Goal: Information Seeking & Learning: Find specific fact

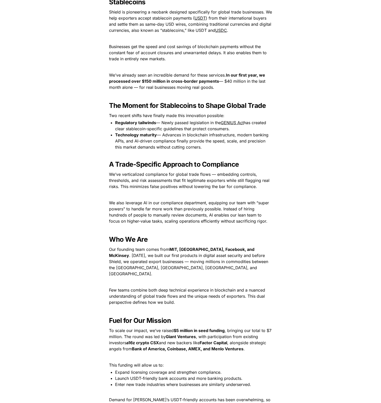
scroll to position [486, 0]
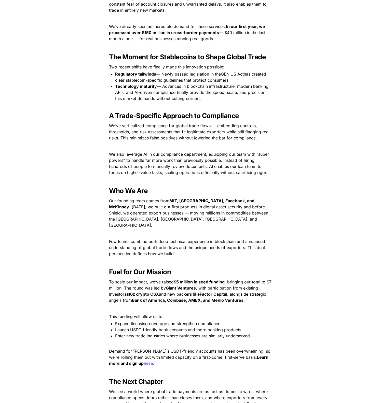
click at [237, 258] on p at bounding box center [190, 262] width 178 height 8
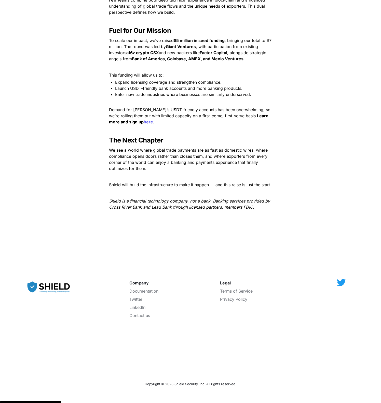
click at [215, 204] on em "Shield is a financial technology company, not a bank. Banking services provided…" at bounding box center [190, 203] width 162 height 11
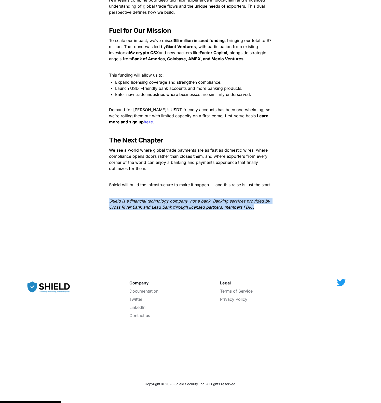
drag, startPoint x: 266, startPoint y: 202, endPoint x: 108, endPoint y: 194, distance: 158.2
click at [108, 197] on p "Shield is a financial technology company, not a bank. Banking services provided…" at bounding box center [190, 204] width 178 height 14
copy em "Shield is a financial technology company, not a bank. Banking services provided…"
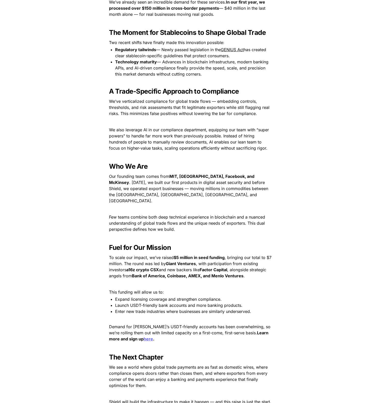
scroll to position [739, 0]
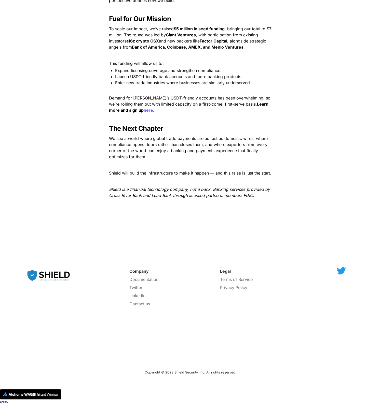
click at [216, 161] on p at bounding box center [190, 165] width 178 height 8
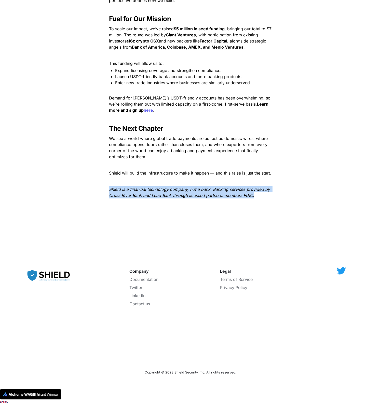
drag, startPoint x: 257, startPoint y: 190, endPoint x: 102, endPoint y: 183, distance: 154.6
click at [102, 185] on p "Shield is a financial technology company, not a bank. Banking services provided…" at bounding box center [190, 192] width 178 height 14
copy em "Shield is a financial technology company, not a bank. Banking services provided…"
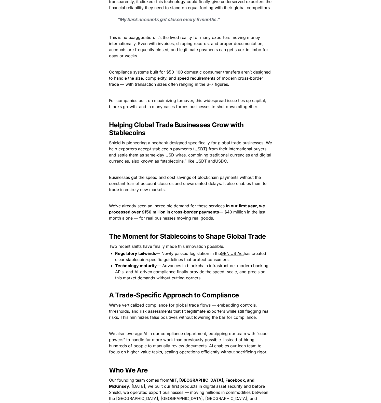
scroll to position [0, 0]
